Goal: Task Accomplishment & Management: Use online tool/utility

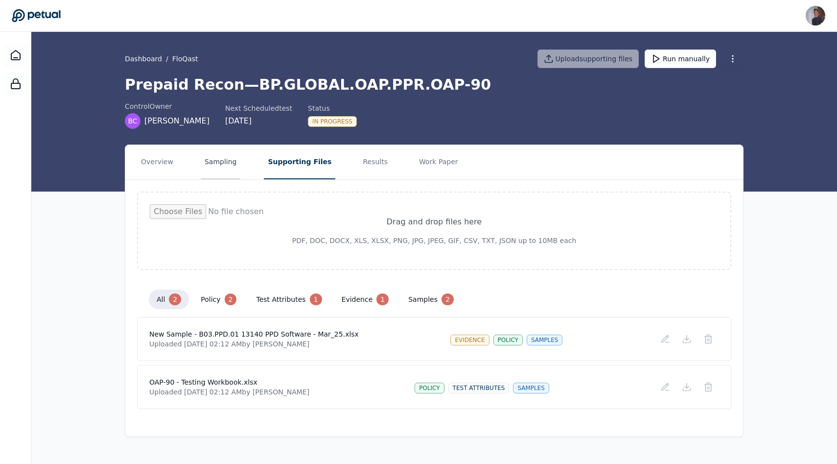
click at [223, 159] on button "Sampling" at bounding box center [221, 162] width 40 height 34
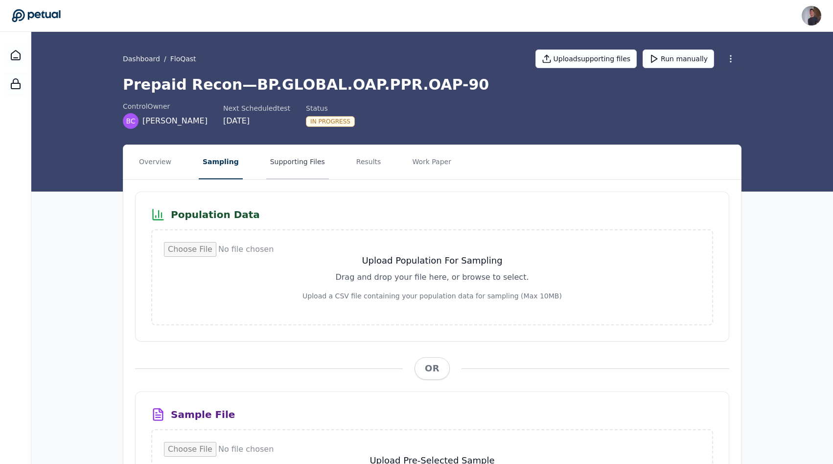
click at [297, 170] on button "Supporting Files" at bounding box center [297, 162] width 63 height 34
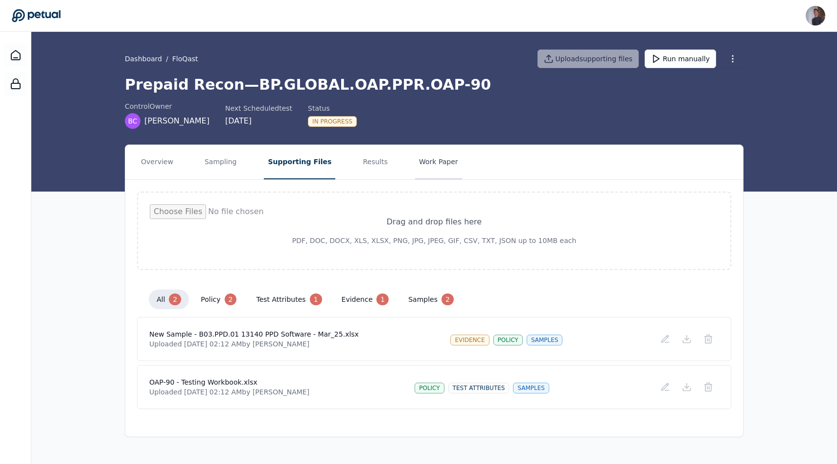
click at [415, 170] on button "Work Paper" at bounding box center [438, 162] width 47 height 34
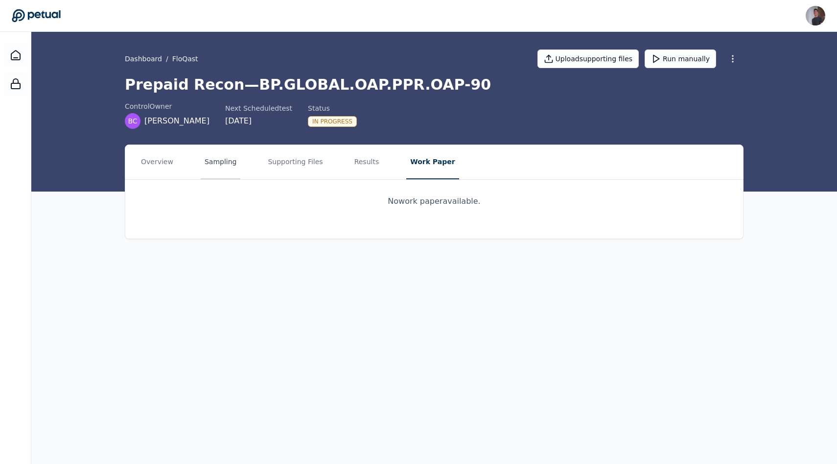
click at [225, 169] on button "Sampling" at bounding box center [221, 162] width 40 height 34
click at [284, 174] on button "Supporting Files" at bounding box center [297, 162] width 63 height 34
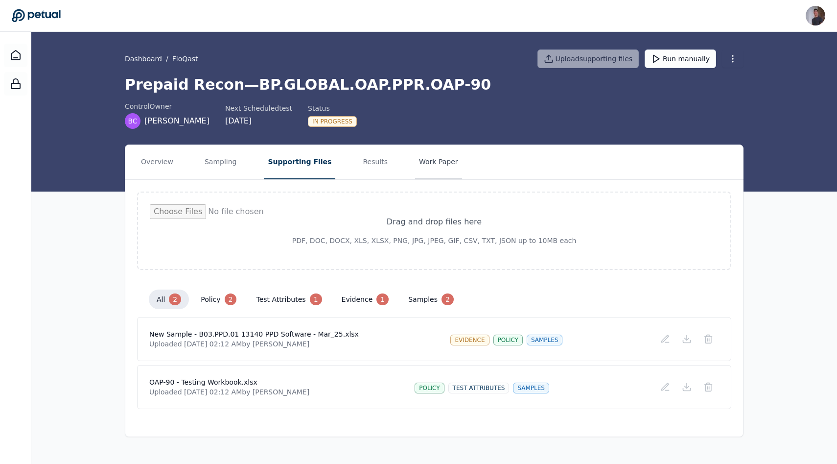
click at [415, 165] on button "Work Paper" at bounding box center [438, 162] width 47 height 34
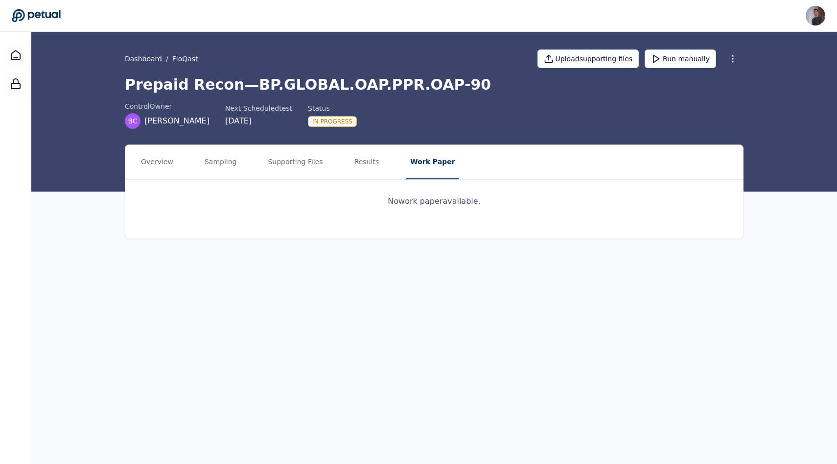
click at [406, 145] on button "Work Paper" at bounding box center [432, 162] width 52 height 34
click at [670, 62] on button "Run manually" at bounding box center [680, 58] width 71 height 19
click at [300, 150] on button "Supporting Files" at bounding box center [295, 162] width 63 height 34
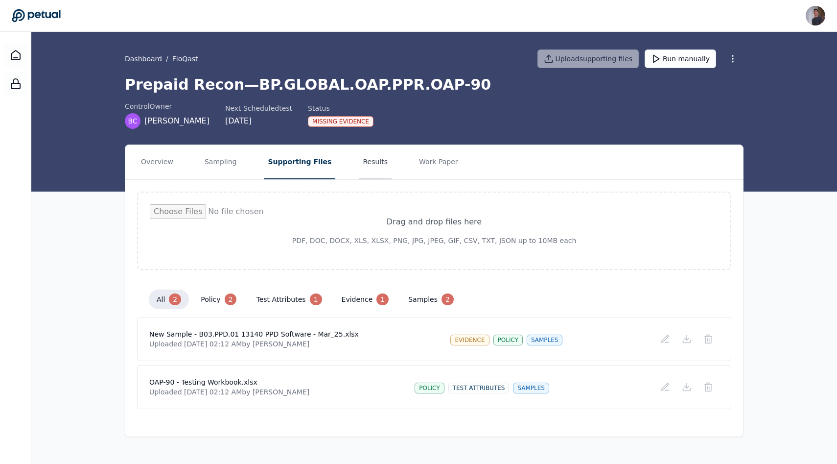
click at [359, 152] on button "Results" at bounding box center [375, 162] width 33 height 34
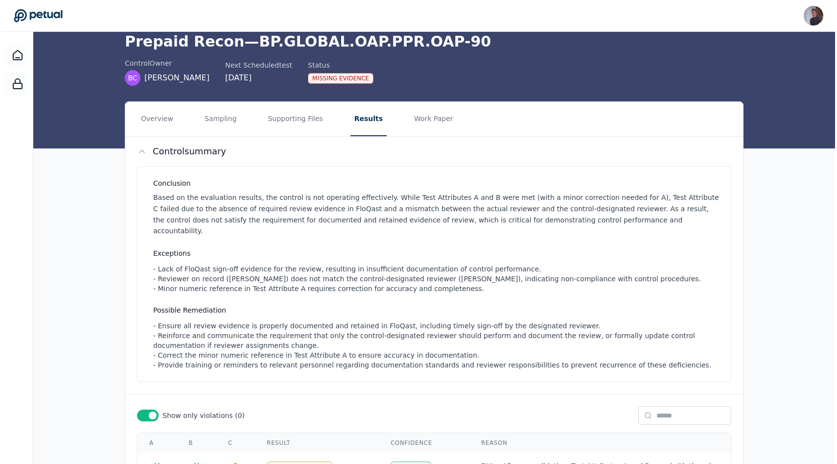
scroll to position [107, 0]
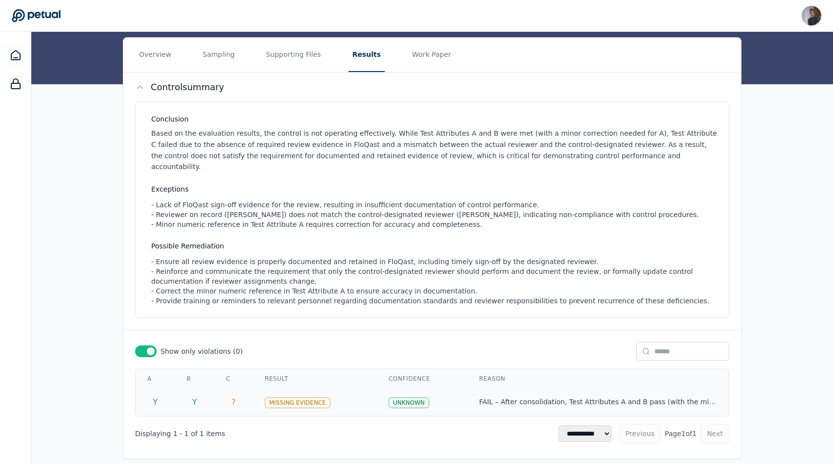
click at [253, 392] on td "?" at bounding box center [233, 401] width 39 height 27
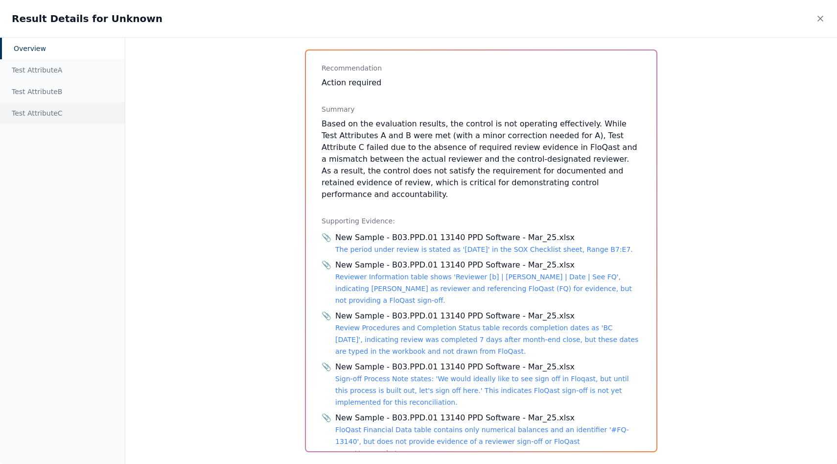
click at [47, 115] on div "Test Attribute C" at bounding box center [62, 113] width 125 height 22
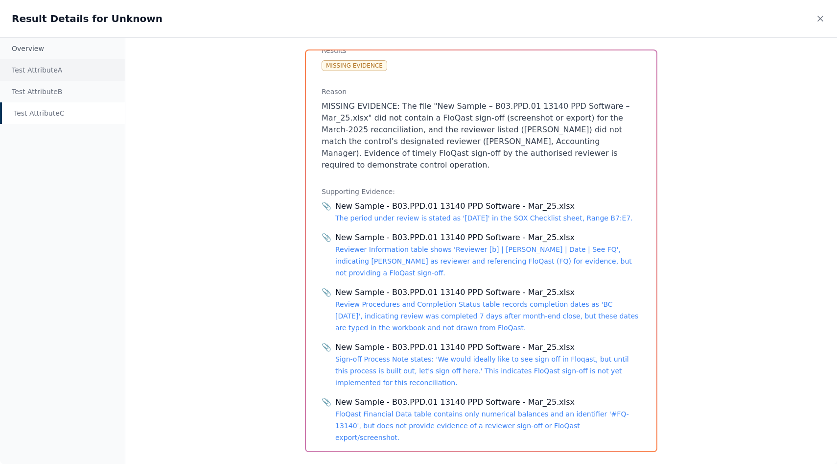
click at [27, 72] on div "Test Attribute A" at bounding box center [62, 70] width 125 height 22
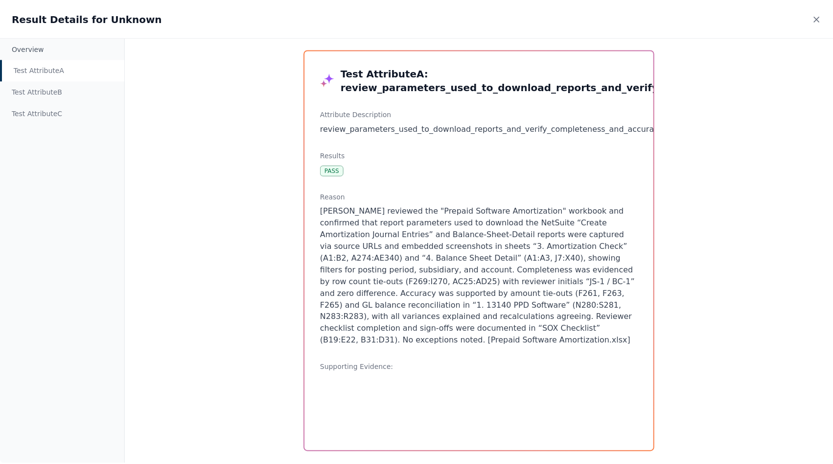
scroll to position [0, 0]
click at [56, 82] on div "Test Attribute B" at bounding box center [62, 92] width 125 height 22
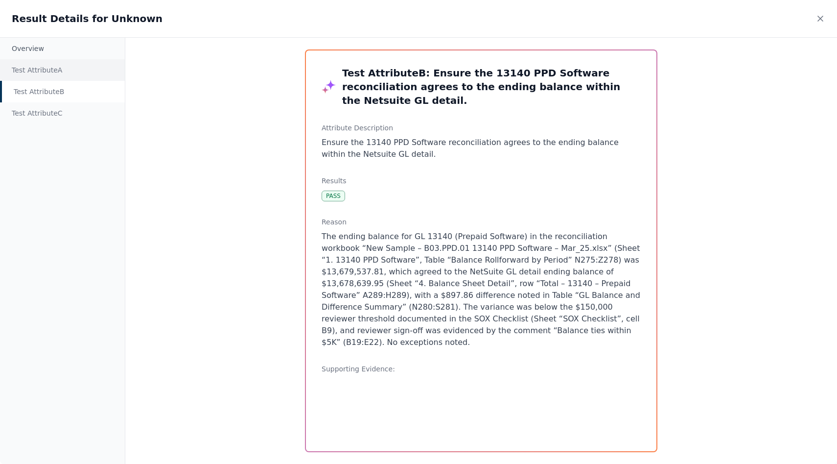
click at [54, 73] on div "Test Attribute A" at bounding box center [62, 70] width 125 height 22
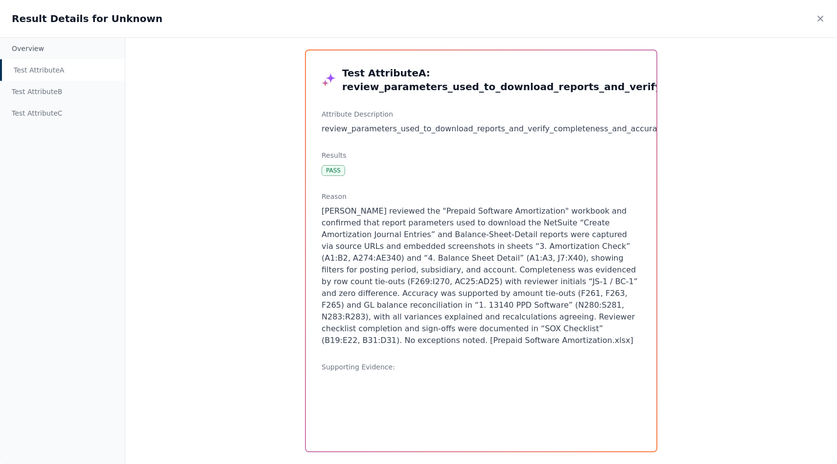
click at [816, 31] on div "Result Details for Unknown" at bounding box center [418, 18] width 837 height 37
click at [816, 15] on icon at bounding box center [821, 19] width 10 height 10
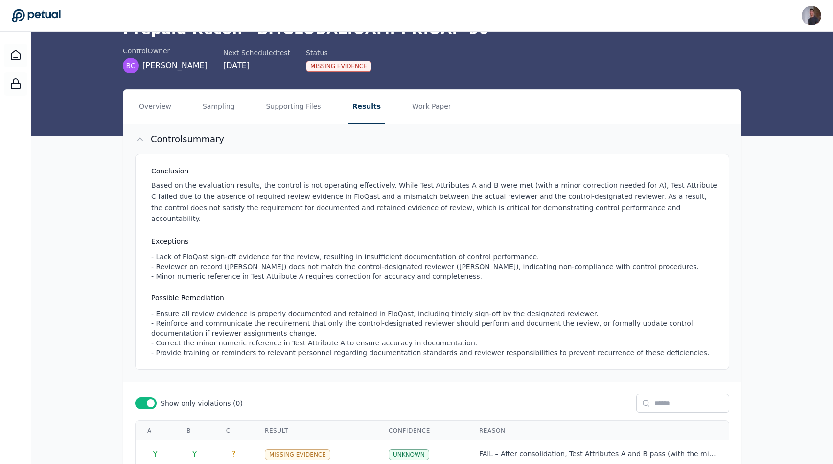
scroll to position [94, 0]
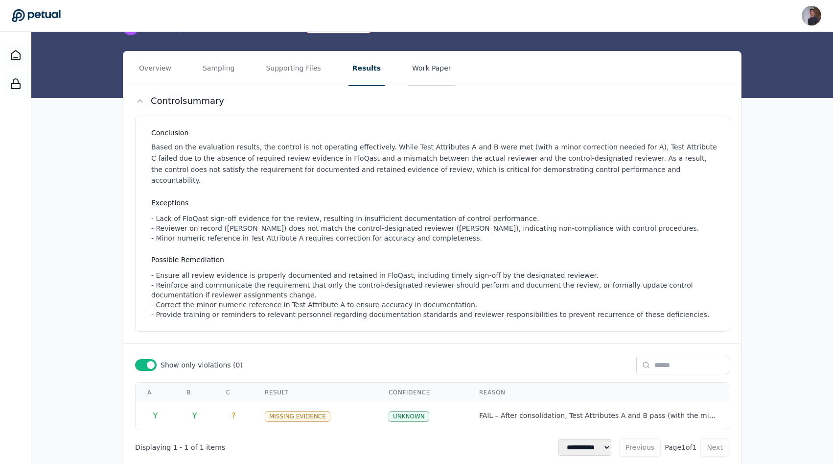
click at [427, 53] on button "Work Paper" at bounding box center [431, 68] width 47 height 34
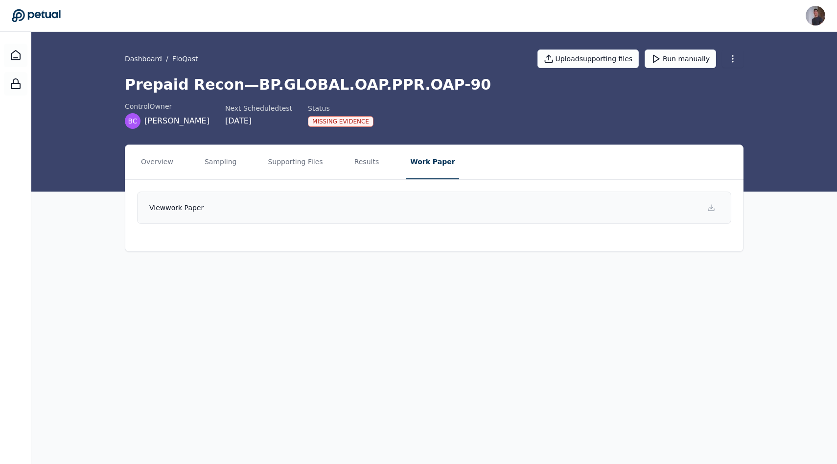
click at [417, 211] on link "View work paper" at bounding box center [434, 207] width 594 height 32
click at [308, 159] on button "Supporting Files" at bounding box center [295, 162] width 63 height 34
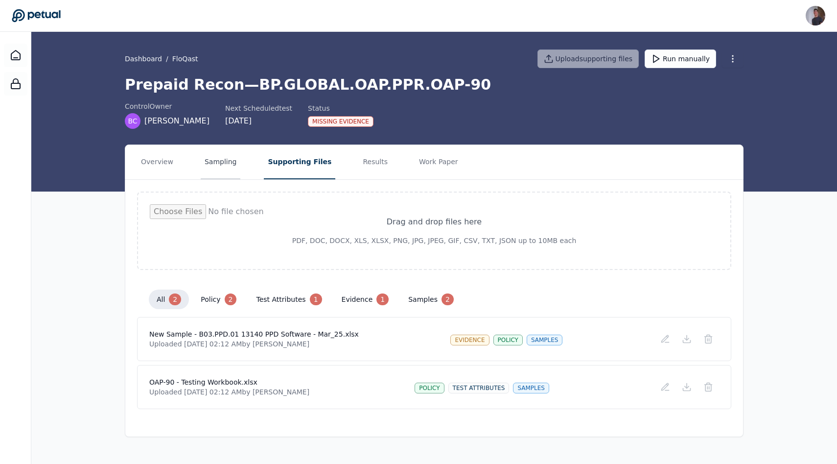
click at [207, 170] on button "Sampling" at bounding box center [221, 162] width 40 height 34
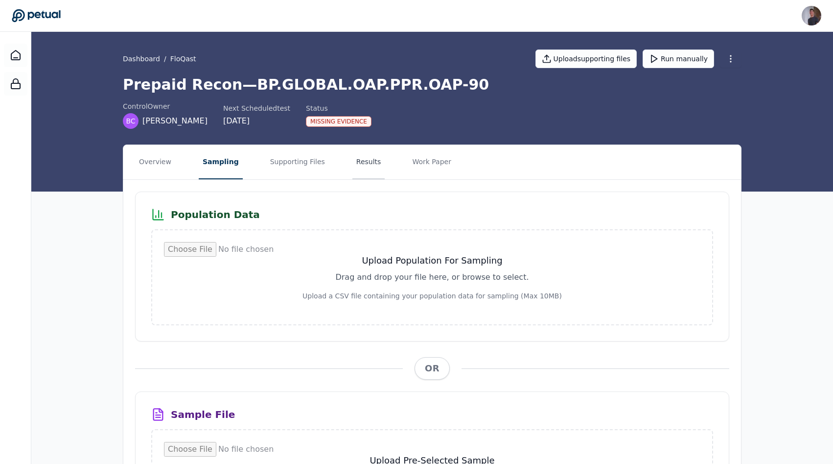
click at [362, 165] on button "Results" at bounding box center [369, 162] width 33 height 34
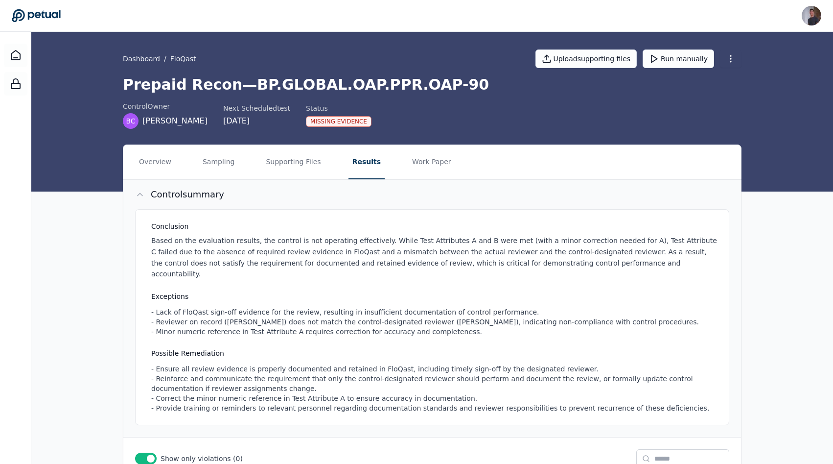
scroll to position [107, 0]
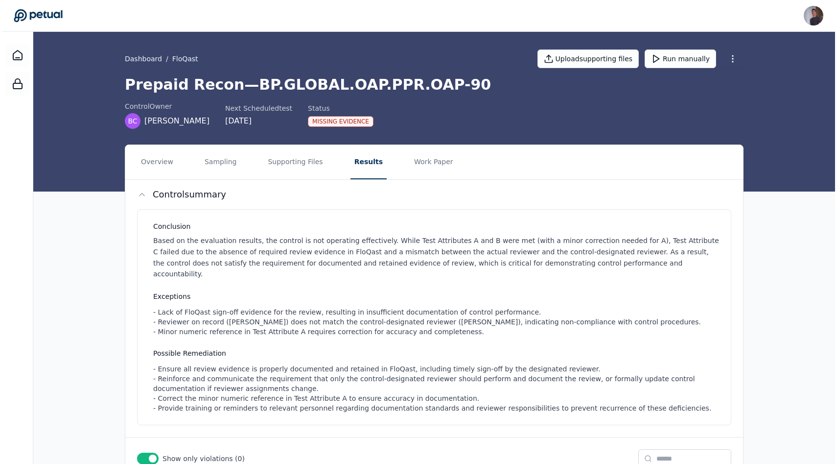
scroll to position [107, 0]
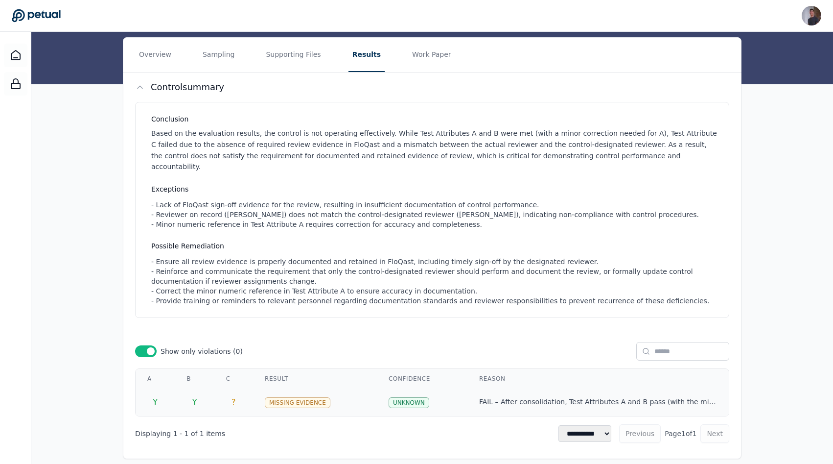
click at [479, 397] on div "FAIL – After consolidation, Test Attributes A and B pass (with the minor numeri…" at bounding box center [598, 401] width 238 height 9
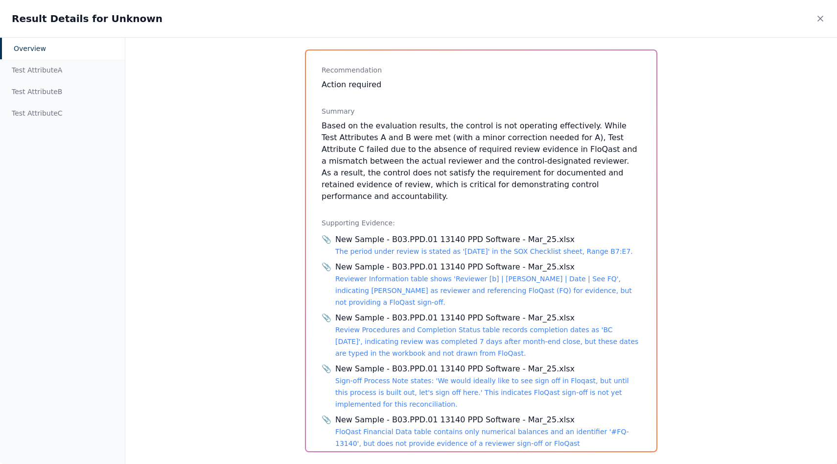
scroll to position [131, 0]
click at [426, 273] on link "Reviewer Information table shows 'Reviewer [b] | [PERSON_NAME] | Date | See FQ'…" at bounding box center [483, 288] width 297 height 31
click at [394, 310] on div "New Sample - B03.PPD.01 13140 PPD Software - Mar_25.xlsx" at bounding box center [488, 316] width 306 height 12
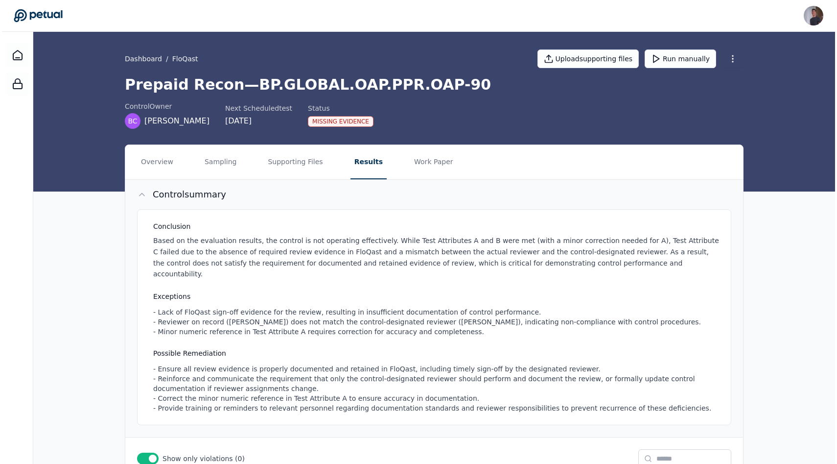
scroll to position [107, 0]
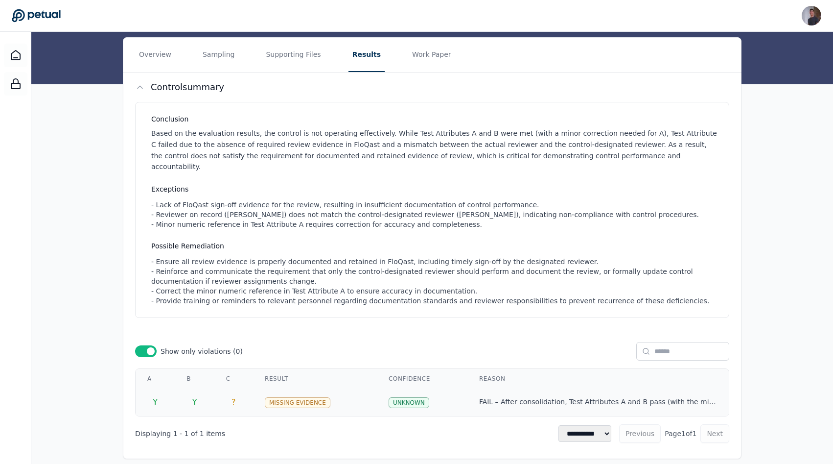
click at [368, 388] on td "Missing Evidence" at bounding box center [315, 401] width 124 height 27
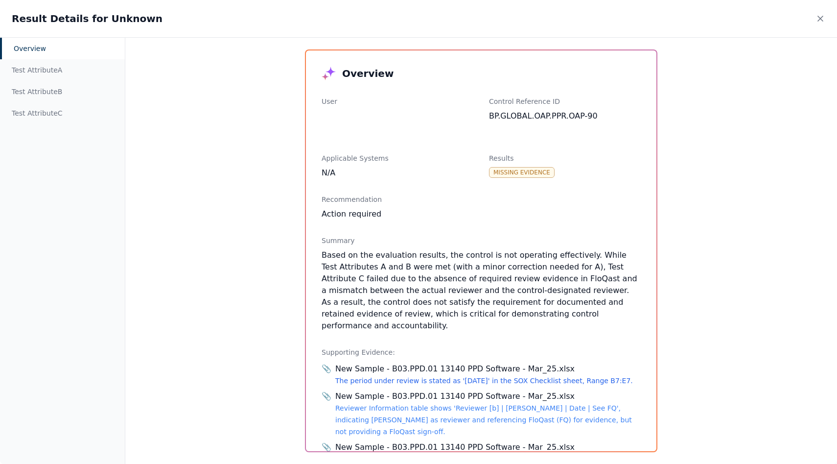
click at [404, 377] on link "The period under review is stated as '[DATE]' in the SOX Checklist sheet, Range…" at bounding box center [484, 381] width 298 height 8
click at [510, 272] on div "Based on the evaluation results, the control is not operating effectively. Whil…" at bounding box center [481, 290] width 319 height 82
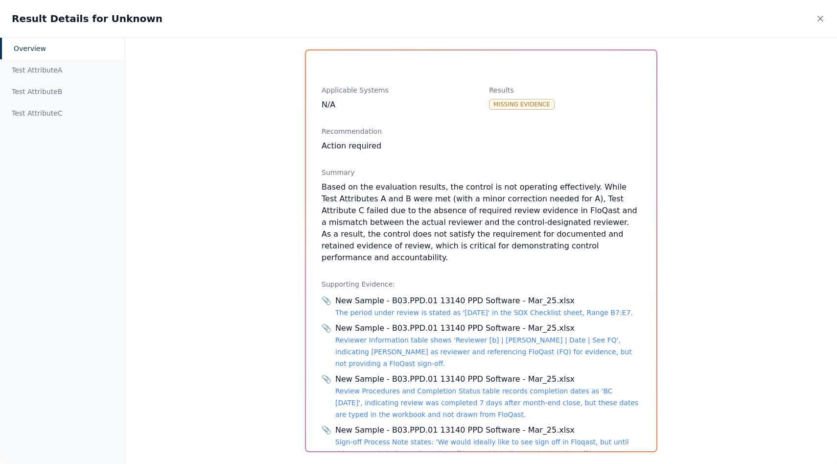
click at [483, 333] on div "New Sample - B03.PPD.01 13140 PPD Software - Mar_25.xlsx Reviewer Information t…" at bounding box center [488, 345] width 306 height 47
click at [484, 336] on link "Reviewer Information table shows 'Reviewer [b] | [PERSON_NAME] | Date | See FQ'…" at bounding box center [483, 351] width 297 height 31
click at [407, 228] on div "Based on the evaluation results, the control is not operating effectively. Whil…" at bounding box center [481, 222] width 319 height 82
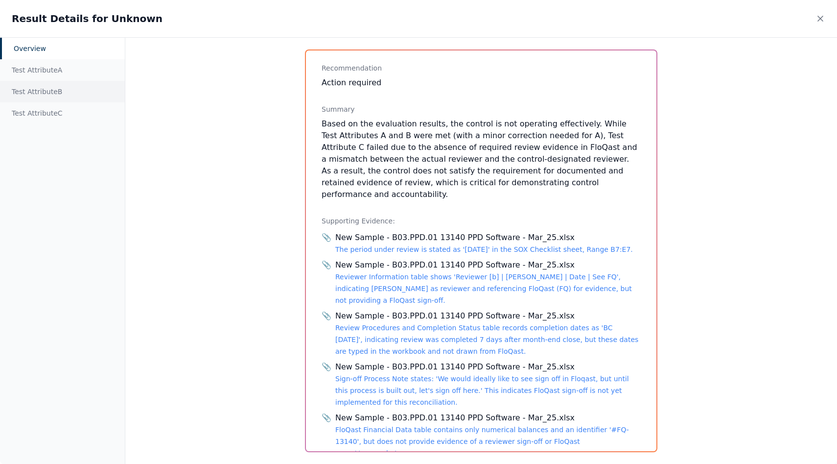
click at [53, 97] on div "Test Attribute B" at bounding box center [62, 92] width 125 height 22
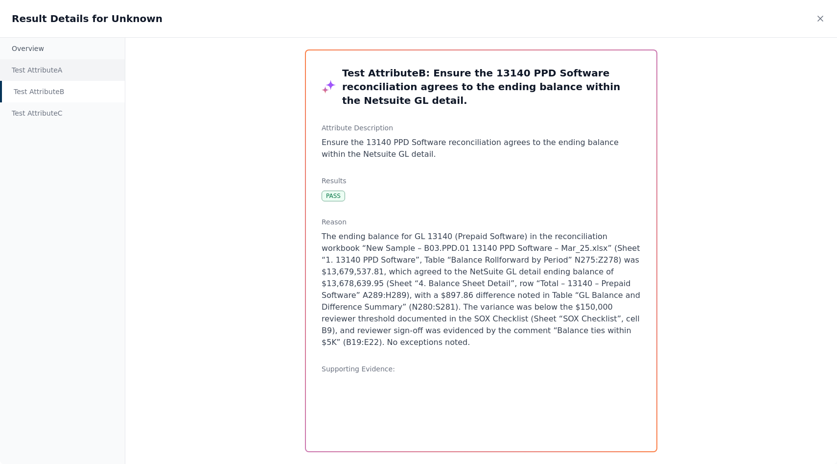
click at [46, 71] on div "Test Attribute A" at bounding box center [62, 70] width 125 height 22
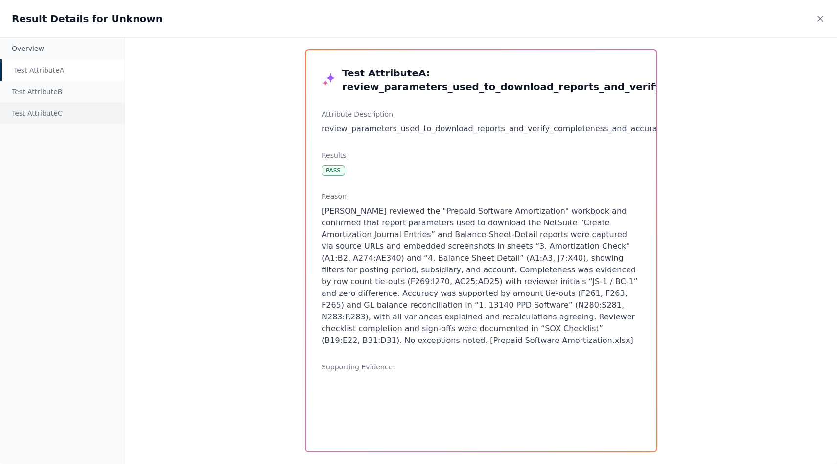
click at [49, 114] on div "Test Attribute C" at bounding box center [62, 113] width 125 height 22
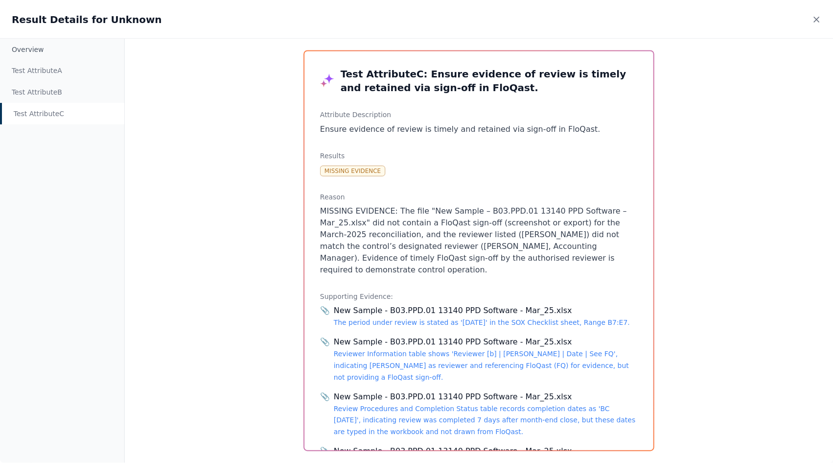
scroll to position [105, 0]
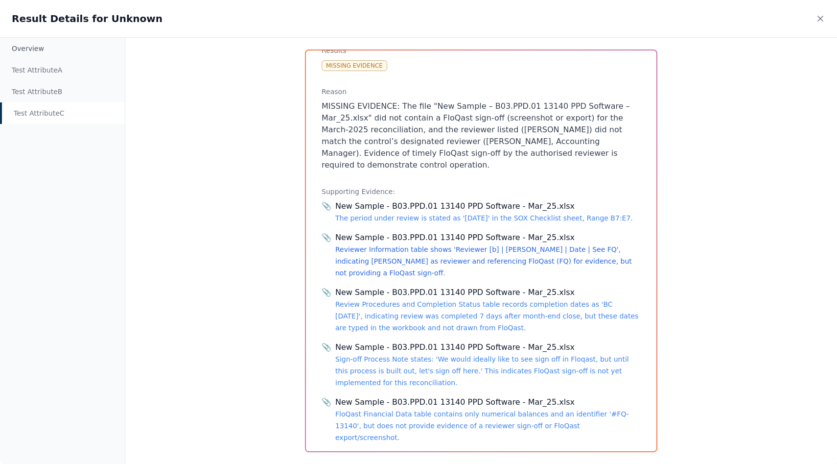
click at [379, 245] on link "Reviewer Information table shows 'Reviewer [b] | [PERSON_NAME] | Date | See FQ'…" at bounding box center [483, 260] width 297 height 31
click at [430, 109] on p "MISSING EVIDENCE: The file "New Sample – B03.PPD.01 13140 PPD Software – Mar_25…" at bounding box center [481, 135] width 319 height 71
click at [824, 25] on div "Result Details for Unknown" at bounding box center [418, 18] width 837 height 37
click at [823, 24] on div "Result Details for Unknown" at bounding box center [418, 18] width 837 height 37
click at [822, 23] on icon at bounding box center [821, 19] width 10 height 10
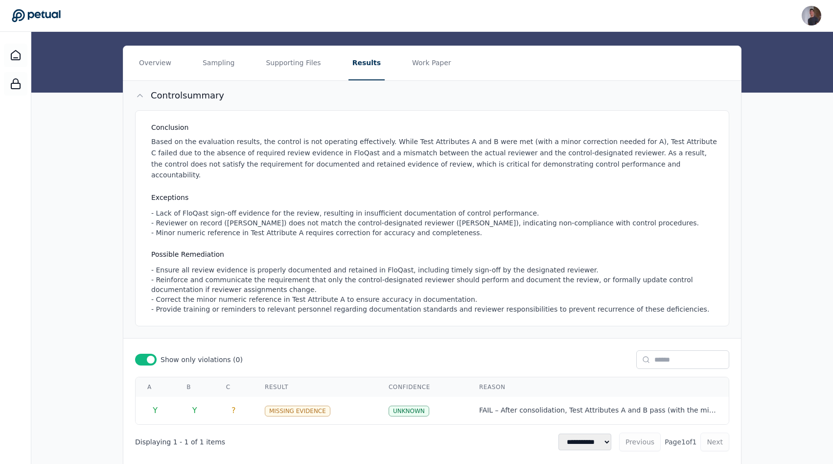
scroll to position [0, 0]
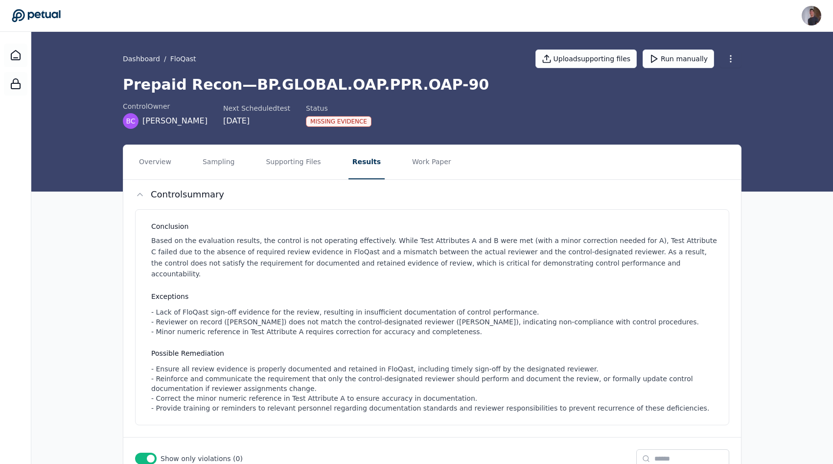
click at [239, 174] on nav "Overview Sampling Supporting Files Results Work Paper" at bounding box center [432, 162] width 618 height 34
click at [230, 172] on button "Sampling" at bounding box center [219, 162] width 40 height 34
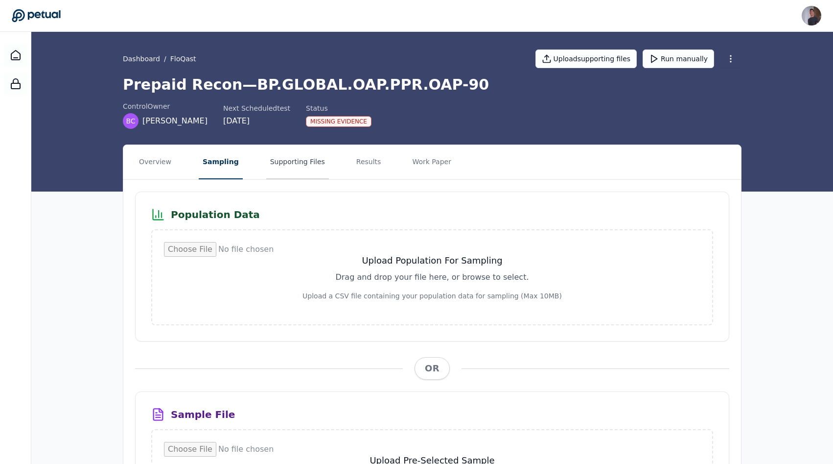
click at [280, 169] on button "Supporting Files" at bounding box center [297, 162] width 63 height 34
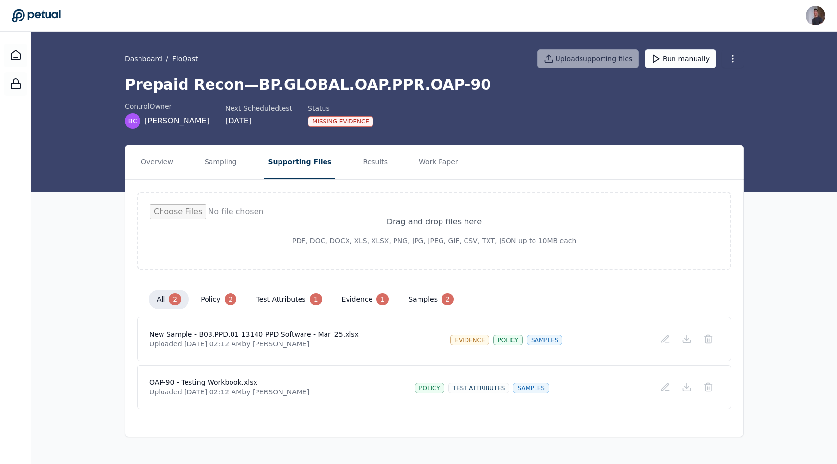
click at [188, 165] on nav "Overview Sampling Supporting Files Results Work Paper" at bounding box center [434, 162] width 618 height 34
click at [165, 160] on button "Overview" at bounding box center [157, 162] width 40 height 34
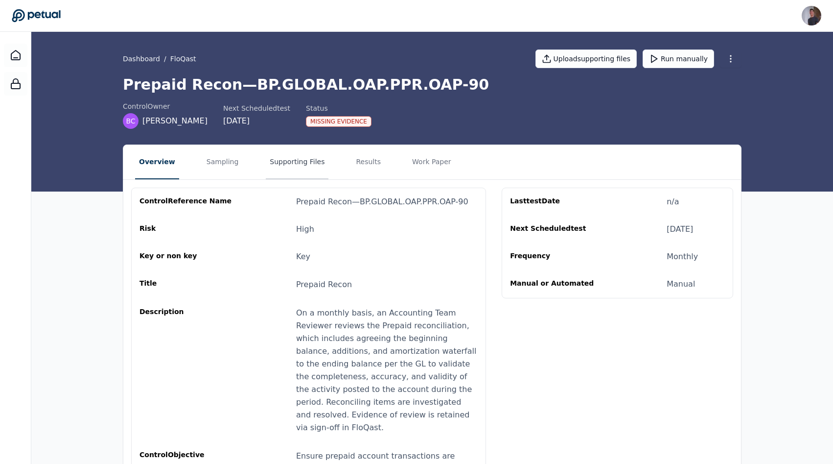
click at [283, 168] on button "Supporting Files" at bounding box center [297, 162] width 63 height 34
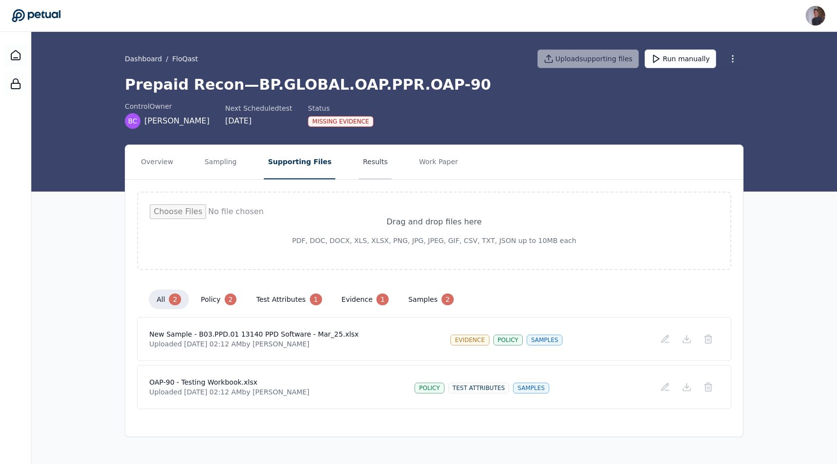
click at [359, 168] on button "Results" at bounding box center [375, 162] width 33 height 34
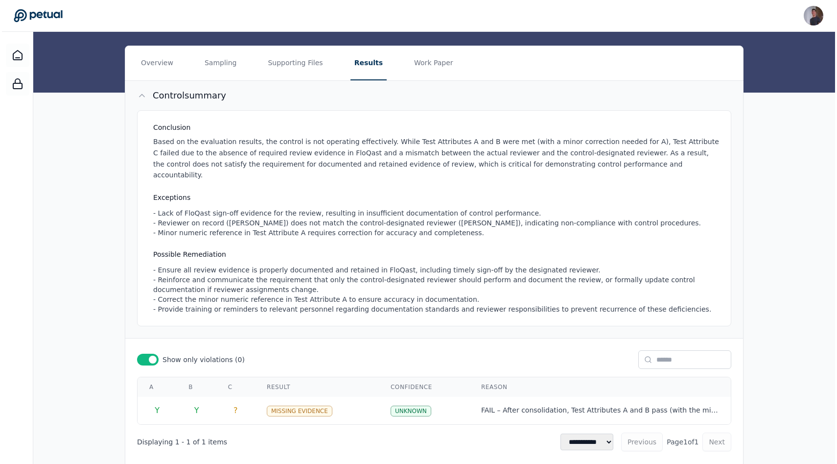
scroll to position [107, 0]
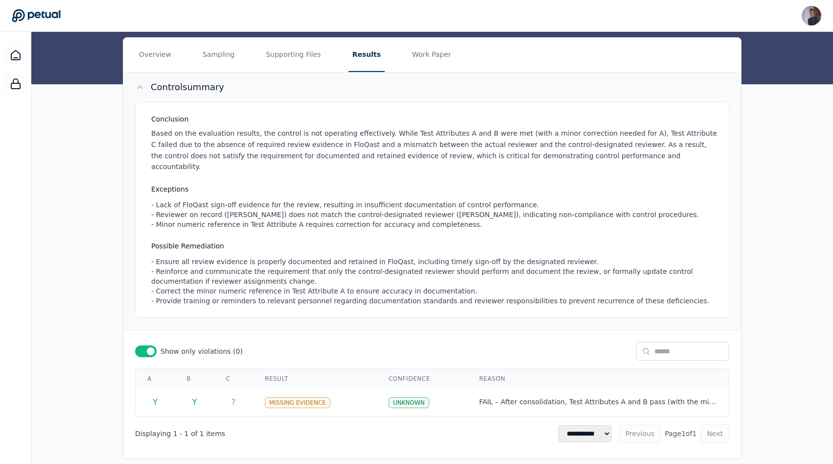
click at [372, 241] on h3 "Possible Remediation" at bounding box center [434, 246] width 566 height 10
click at [312, 388] on td "Missing Evidence" at bounding box center [315, 401] width 124 height 27
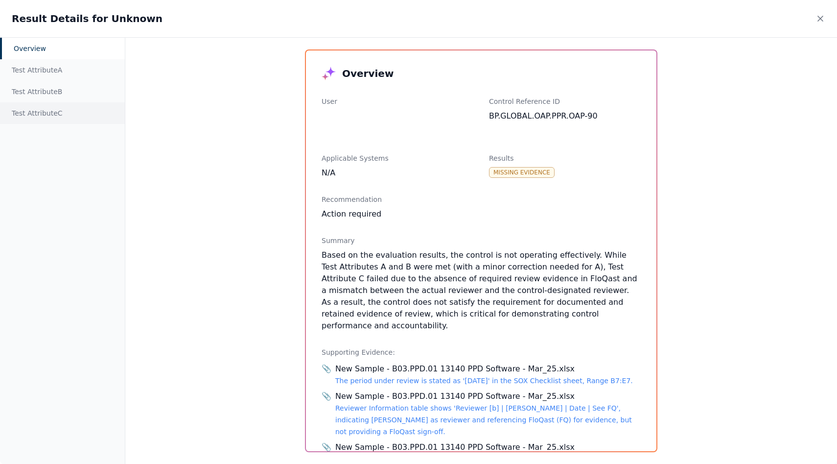
click at [63, 118] on div "Test Attribute C" at bounding box center [62, 113] width 125 height 22
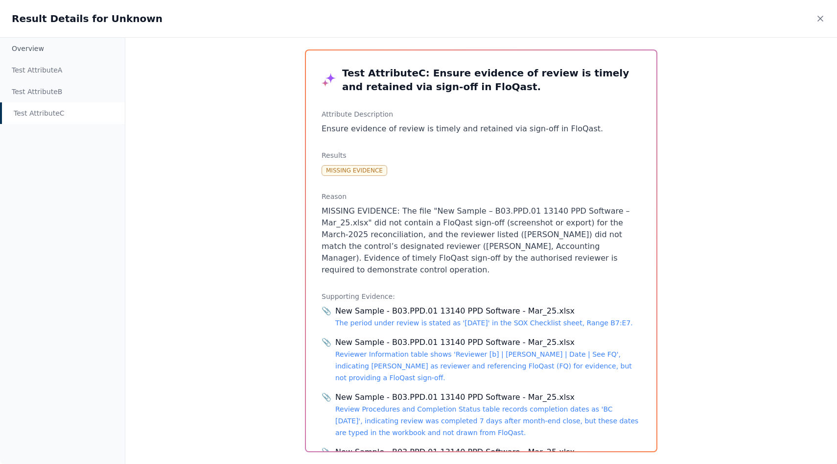
scroll to position [105, 0]
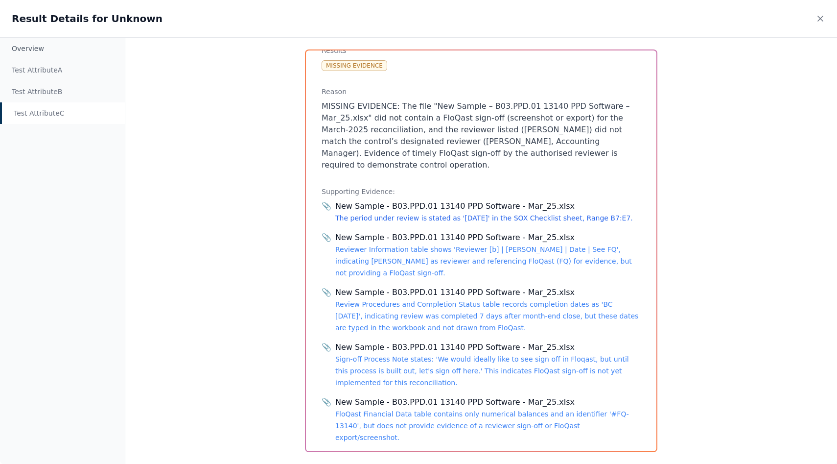
click at [375, 214] on link "The period under review is stated as '[DATE]' in the SOX Checklist sheet, Range…" at bounding box center [484, 218] width 298 height 8
click at [707, 333] on div "Overview Test Attribute A Test Attribute B Test Attribute C Test Attribute C : …" at bounding box center [418, 250] width 837 height 426
click at [465, 410] on link "FloQast Financial Data table contains only numerical balances and an identifier…" at bounding box center [482, 425] width 294 height 31
click at [172, 322] on div "Overview Test Attribute A Test Attribute B Test Attribute C Test Attribute C : …" at bounding box center [418, 250] width 837 height 426
click at [52, 95] on div "Test Attribute B" at bounding box center [62, 92] width 125 height 22
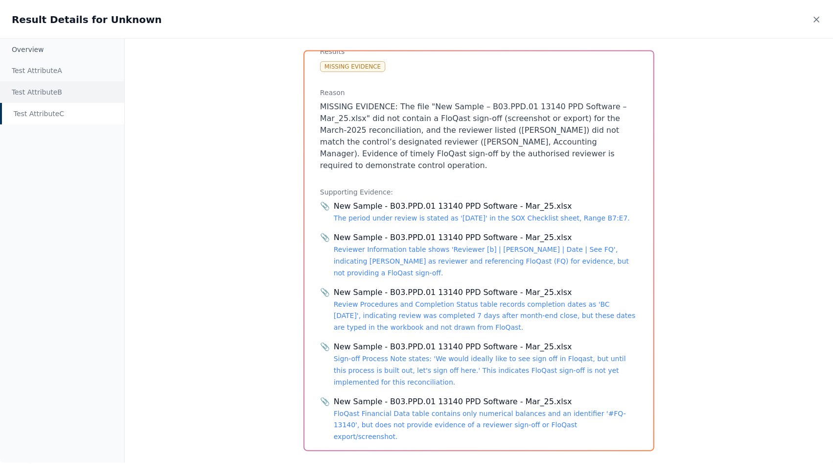
scroll to position [0, 0]
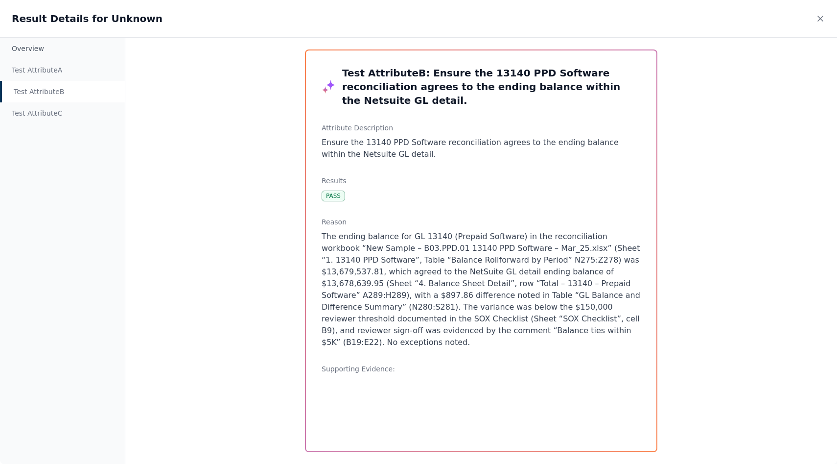
click at [410, 297] on p "The ending balance for GL 13140 (Prepaid Software) in the reconciliation workbo…" at bounding box center [481, 290] width 319 height 118
click at [30, 68] on div "Test Attribute A" at bounding box center [62, 70] width 125 height 22
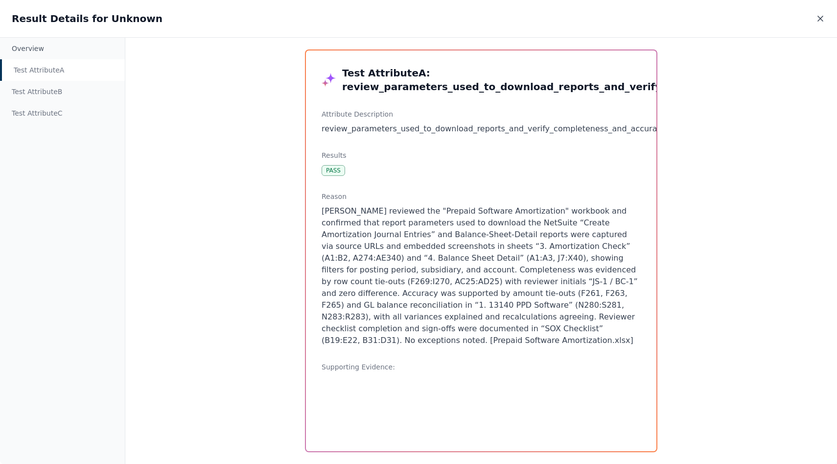
click at [823, 16] on icon at bounding box center [821, 19] width 10 height 10
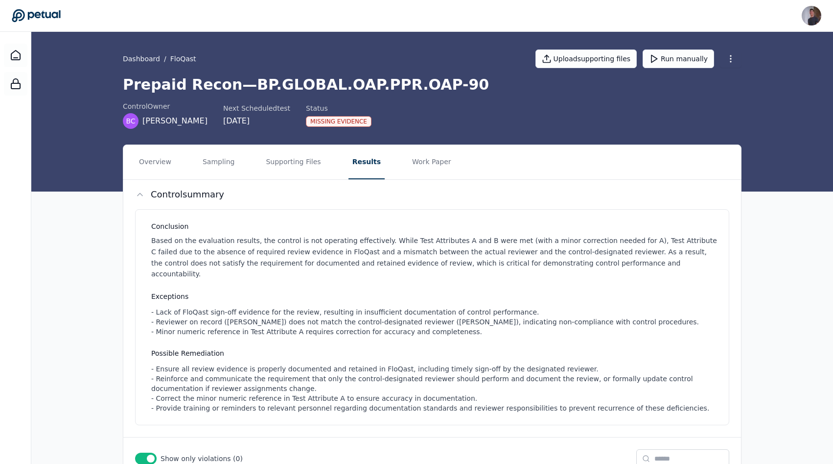
click at [178, 157] on nav "Overview Sampling Supporting Files Results Work Paper" at bounding box center [432, 162] width 618 height 34
click at [169, 157] on button "Overview" at bounding box center [155, 162] width 40 height 34
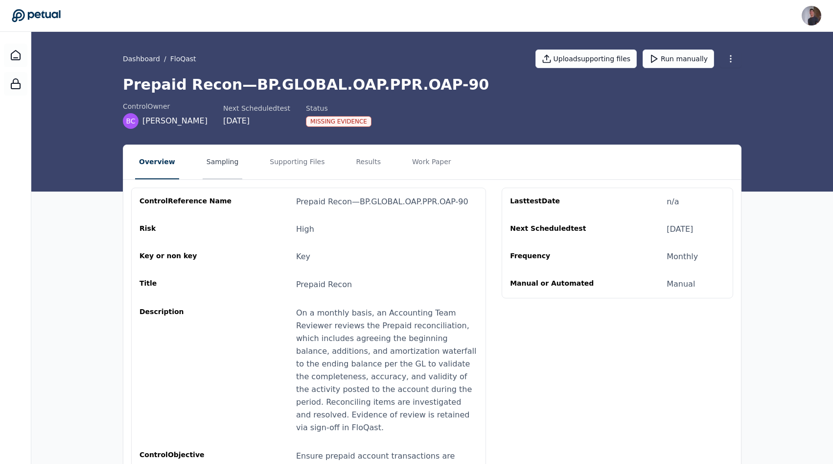
click at [203, 159] on button "Sampling" at bounding box center [223, 162] width 40 height 34
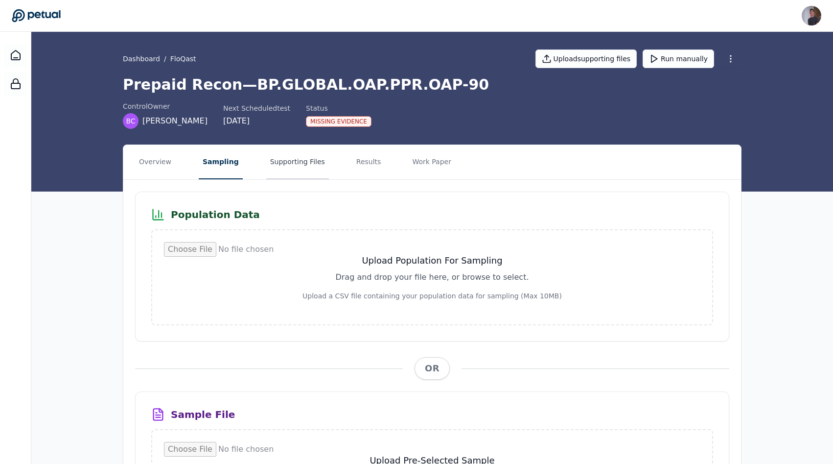
click at [284, 159] on button "Supporting Files" at bounding box center [297, 162] width 63 height 34
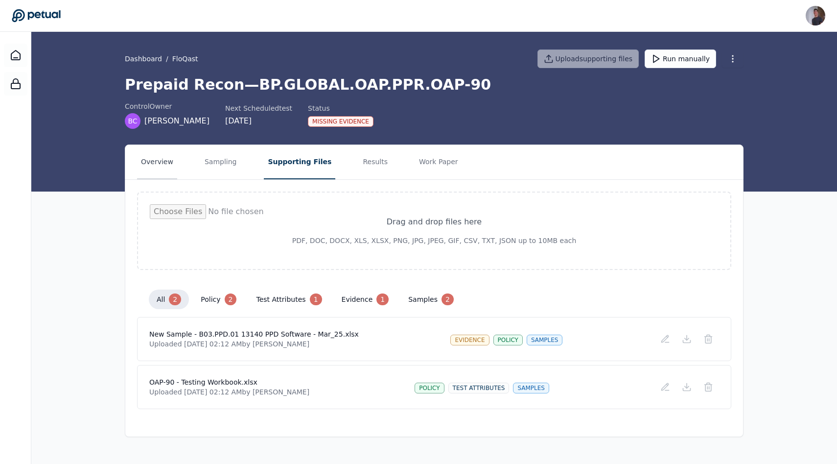
click at [163, 159] on button "Overview" at bounding box center [157, 162] width 40 height 34
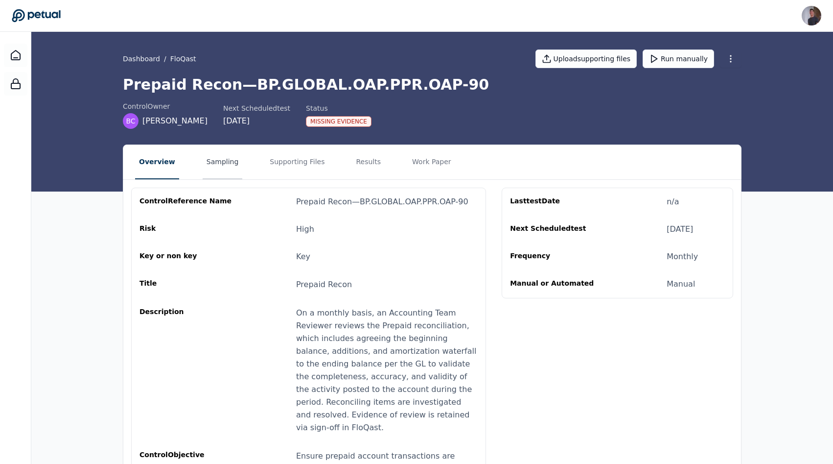
click at [217, 176] on button "Sampling" at bounding box center [223, 162] width 40 height 34
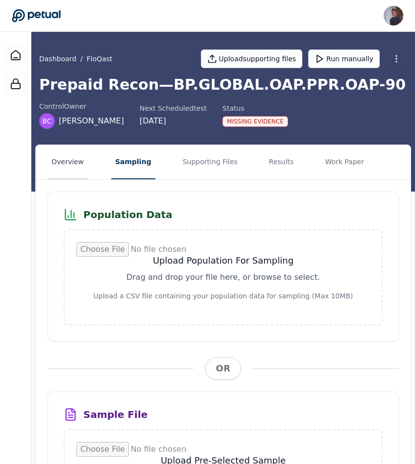
click at [52, 171] on button "Overview" at bounding box center [67, 162] width 40 height 34
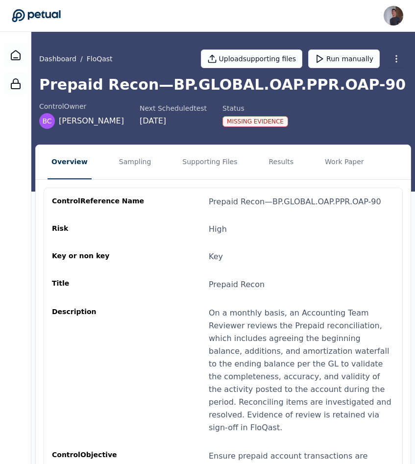
click at [247, 197] on div "Prepaid Recon — BP.GLOBAL.OAP.PPR.OAP-90" at bounding box center [295, 202] width 172 height 12
click at [234, 199] on div "Prepaid Recon — BP.GLOBAL.OAP.PPR.OAP-90" at bounding box center [295, 202] width 172 height 12
click at [230, 199] on div "Prepaid Recon — BP.GLOBAL.OAP.PPR.OAP-90" at bounding box center [295, 202] width 172 height 12
copy div "Prepaid Recon"
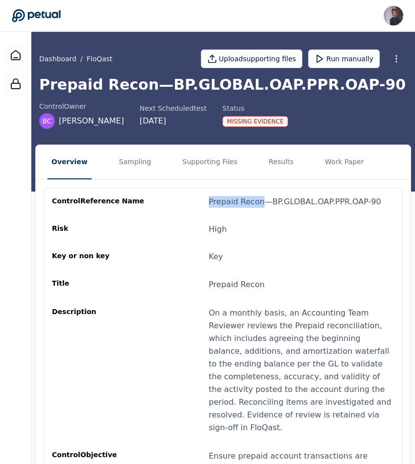
click at [315, 346] on div "On a monthly basis, an Accounting Team Reviewer reviews the Prepaid reconciliat…" at bounding box center [302, 370] width 186 height 127
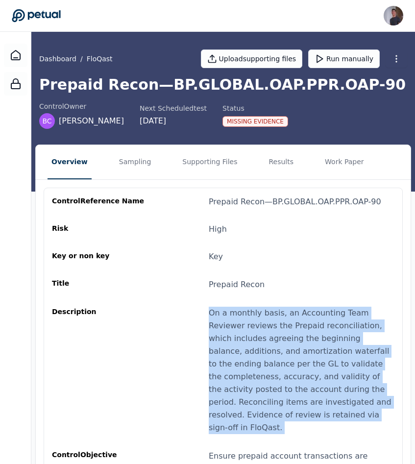
click at [315, 346] on div "On a monthly basis, an Accounting Team Reviewer reviews the Prepaid reconciliat…" at bounding box center [302, 370] width 186 height 127
copy div "On a monthly basis, an Accounting Team Reviewer reviews the Prepaid reconciliat…"
click at [237, 292] on div "control Reference Name Prepaid Recon — BP.GLOBAL.OAP.PPR.OAP-90 Risk High Key o…" at bounding box center [223, 426] width 342 height 460
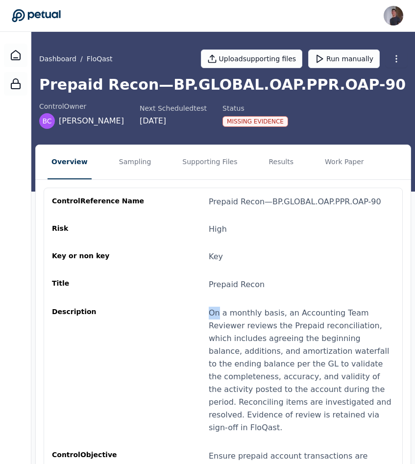
click at [237, 292] on div "control Reference Name Prepaid Recon — BP.GLOBAL.OAP.PPR.OAP-90 Risk High Key o…" at bounding box center [223, 426] width 342 height 460
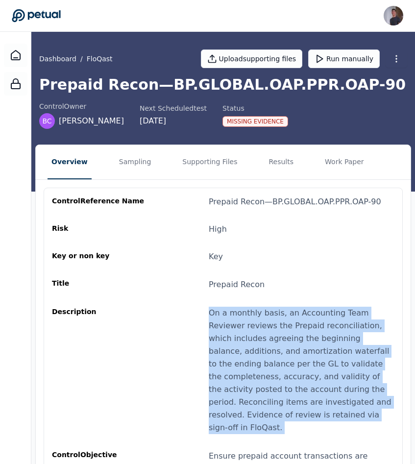
click at [237, 292] on div "control Reference Name Prepaid Recon — BP.GLOBAL.OAP.PPR.OAP-90 Risk High Key o…" at bounding box center [223, 426] width 342 height 460
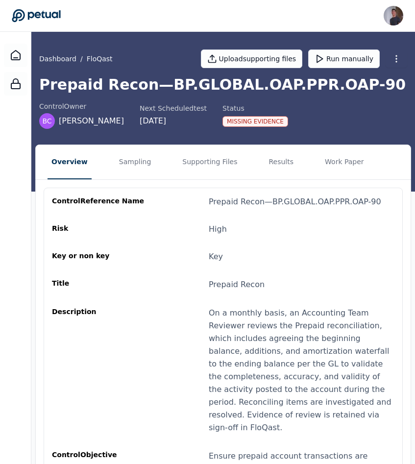
click at [229, 283] on span "Prepaid Recon" at bounding box center [237, 284] width 56 height 9
copy span "Prepaid Recon"
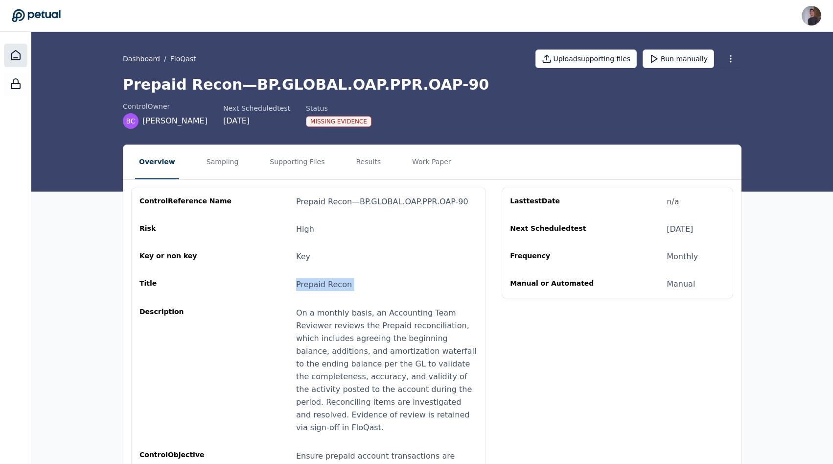
click at [6, 52] on div at bounding box center [16, 56] width 24 height 24
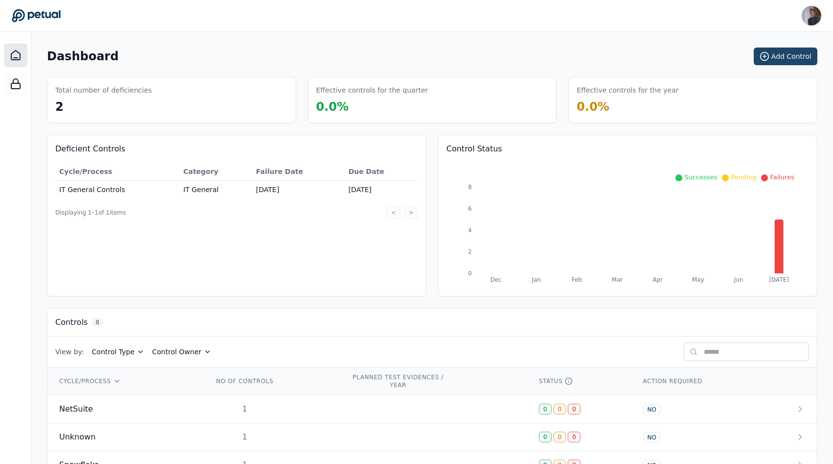
click at [784, 54] on button "Add Control" at bounding box center [786, 56] width 64 height 18
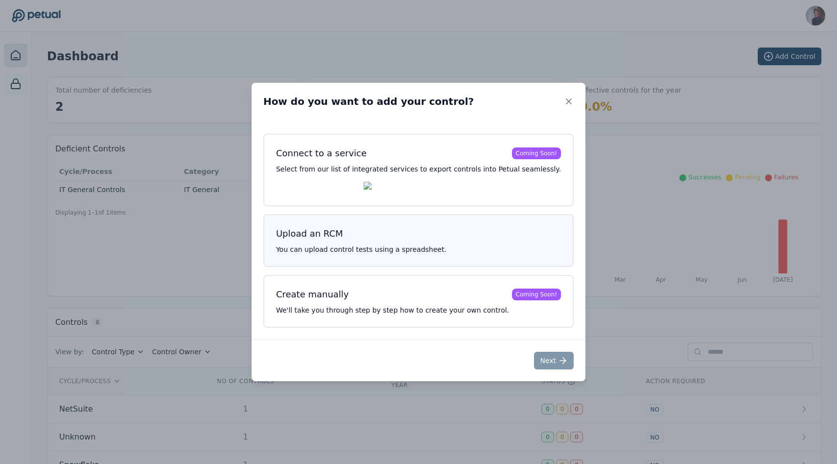
click at [412, 231] on h3 "Upload an RCM" at bounding box center [418, 234] width 285 height 14
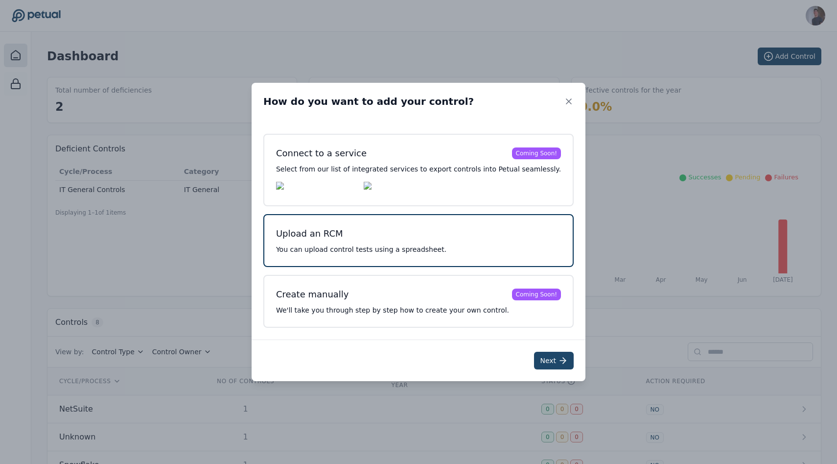
click at [544, 362] on button "Next" at bounding box center [554, 361] width 40 height 18
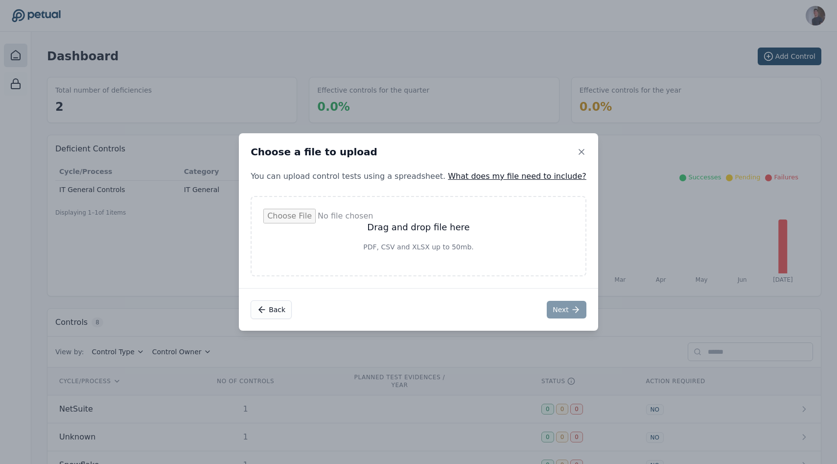
click at [369, 244] on input "file" at bounding box center [418, 236] width 310 height 55
